Goal: Communication & Community: Ask a question

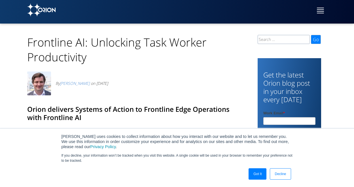
click at [262, 177] on link "Got It" at bounding box center [258, 173] width 18 height 11
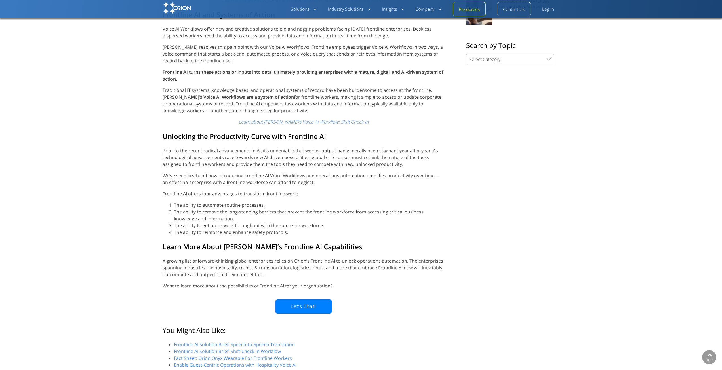
scroll to position [369, 0]
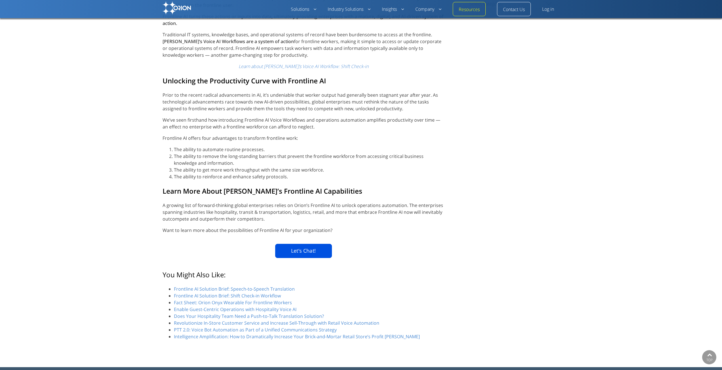
click at [290, 187] on link "Let’s Chat!" at bounding box center [303, 251] width 57 height 14
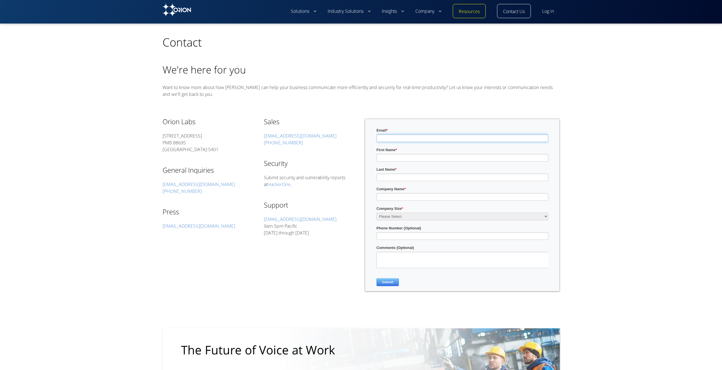
click at [394, 139] on input "Email *" at bounding box center [462, 138] width 172 height 8
type input "shivangi.pyasi@jud.ca.gov"
click at [400, 158] on input "First Name *" at bounding box center [462, 158] width 172 height 8
type input "Shivangi"
click at [399, 178] on input "Last Name *" at bounding box center [462, 178] width 172 height 8
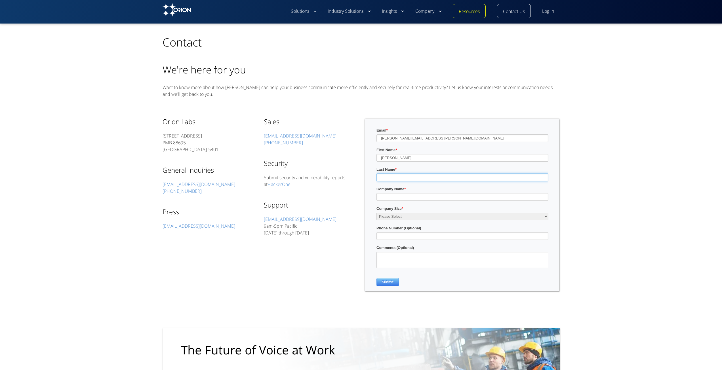
type input "Pyasi"
click at [399, 196] on input "Company Name *" at bounding box center [462, 197] width 172 height 8
type input "Judicial Council of California"
click at [398, 214] on select "Please Select 1-500 employees 500-4,999 employees 5,000 employees or more" at bounding box center [462, 217] width 172 height 8
select select "Enterprise (5000+ employees)"
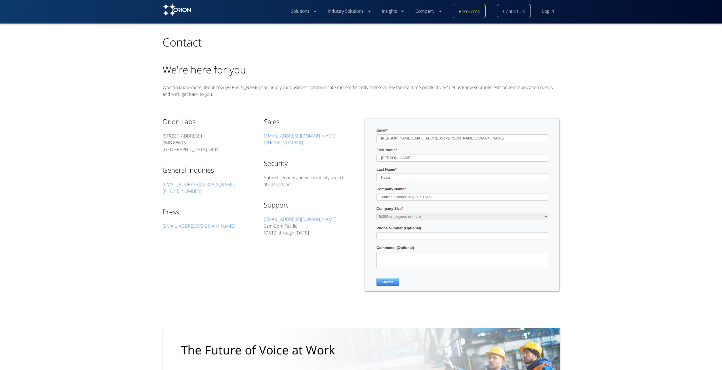
click at [376, 213] on select "Please Select 1-500 employees 500-4,999 employees 5,000 employees or more" at bounding box center [462, 217] width 172 height 8
click at [396, 237] on input "Phone Number (Optional)" at bounding box center [462, 236] width 172 height 8
click at [398, 253] on textarea "Comments (Optional)" at bounding box center [466, 260] width 181 height 16
click at [398, 257] on textarea "Comments (Optional)" at bounding box center [466, 260] width 181 height 16
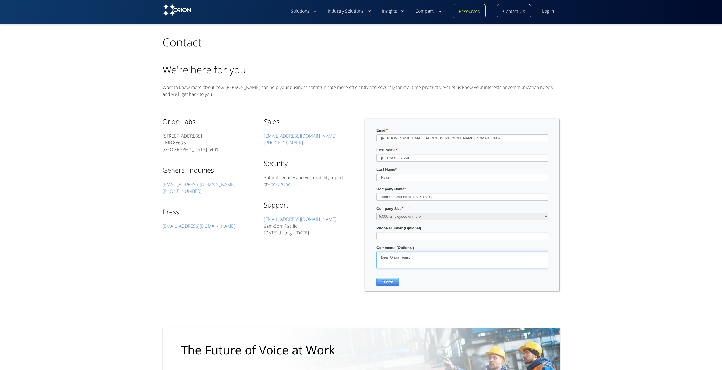
paste textarea "The Judicial Council of California (JCC) is beginning preliminary research on p…"
click at [381, 262] on textarea "Comments (Optional)" at bounding box center [466, 260] width 181 height 16
click at [459, 259] on textarea "Comments (Optional)" at bounding box center [466, 260] width 181 height 16
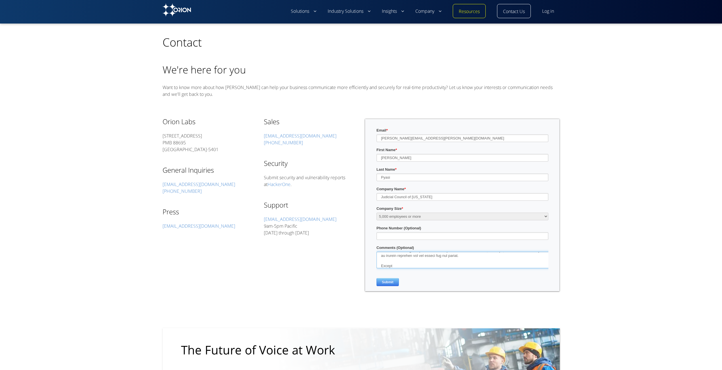
scroll to position [114, 0]
type textarea "Dear Orion Team, The Judicial Council of California (JCC) is beginning prelimin…"
click at [389, 280] on input "Submit" at bounding box center [387, 282] width 22 height 8
